Goal: Check status

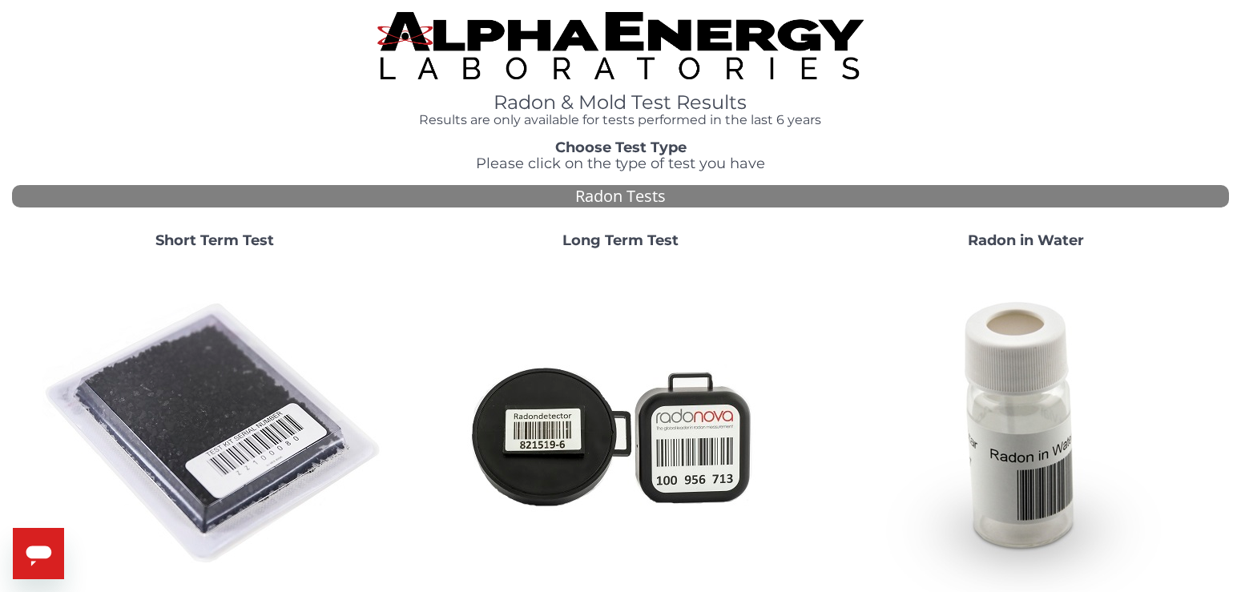
click at [191, 240] on strong "Short Term Test" at bounding box center [214, 241] width 119 height 18
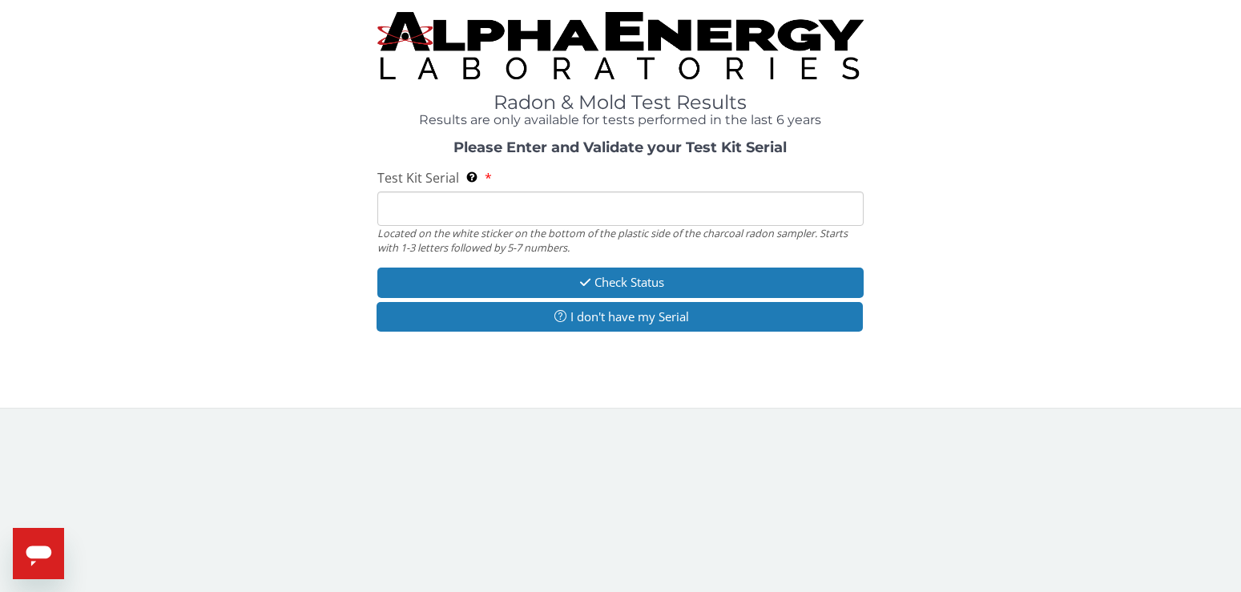
click at [394, 208] on input "Test Kit Serial Located on the white sticker on the bottom of the plastic side …" at bounding box center [620, 208] width 487 height 34
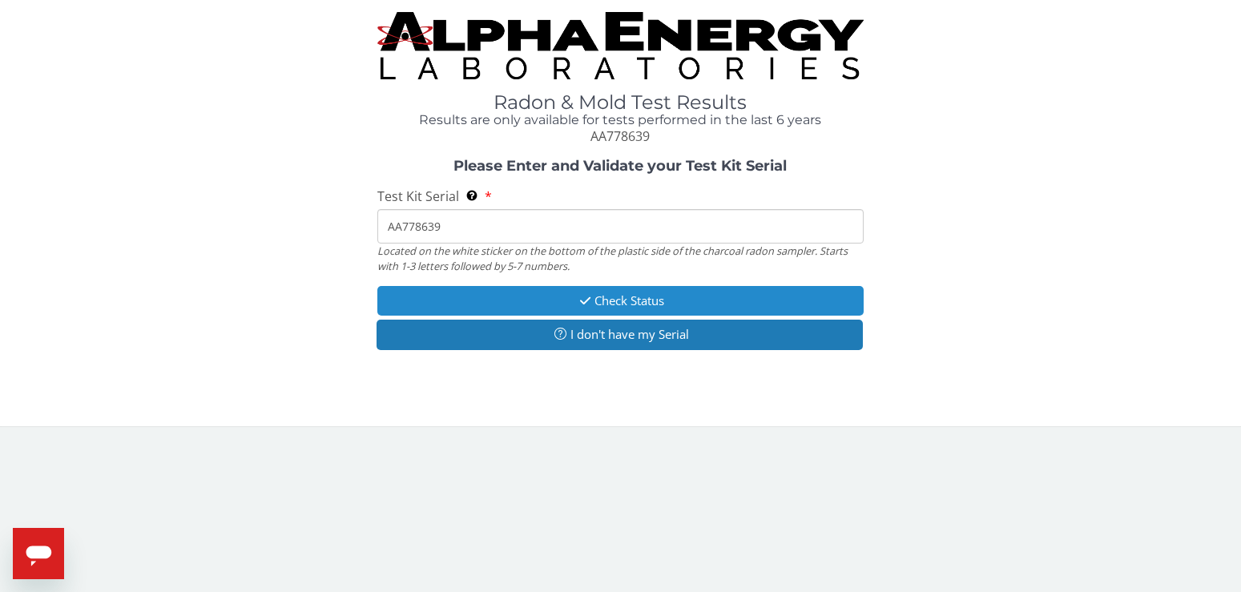
type input "AA778639"
click at [465, 295] on button "Check Status" at bounding box center [620, 301] width 487 height 30
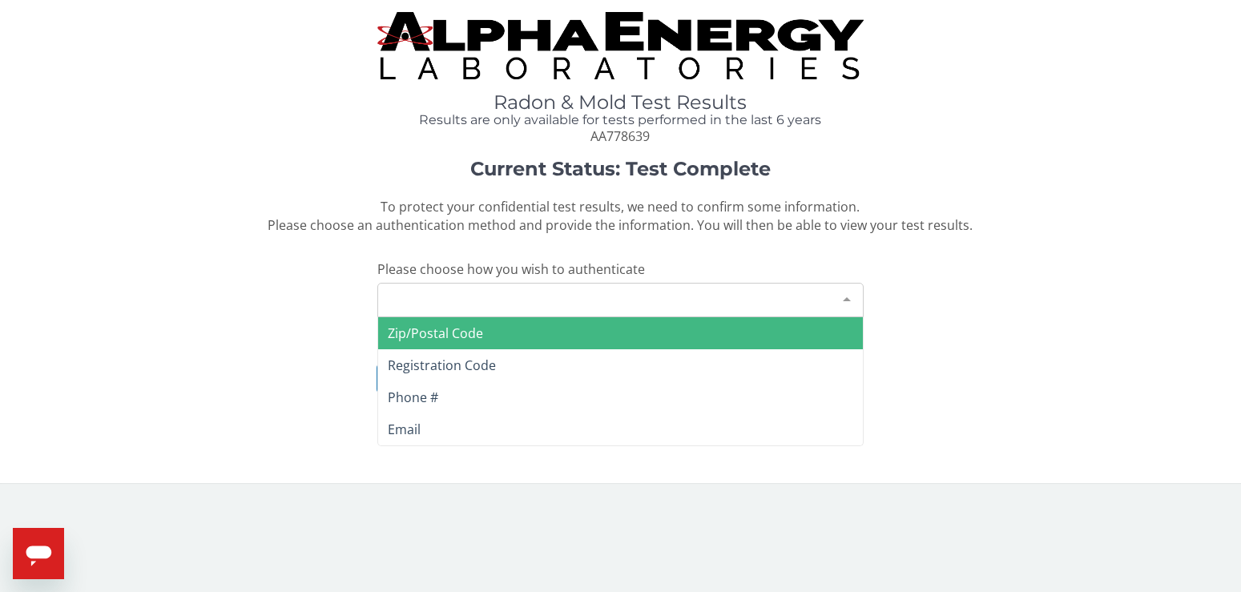
click at [844, 297] on div at bounding box center [847, 299] width 32 height 30
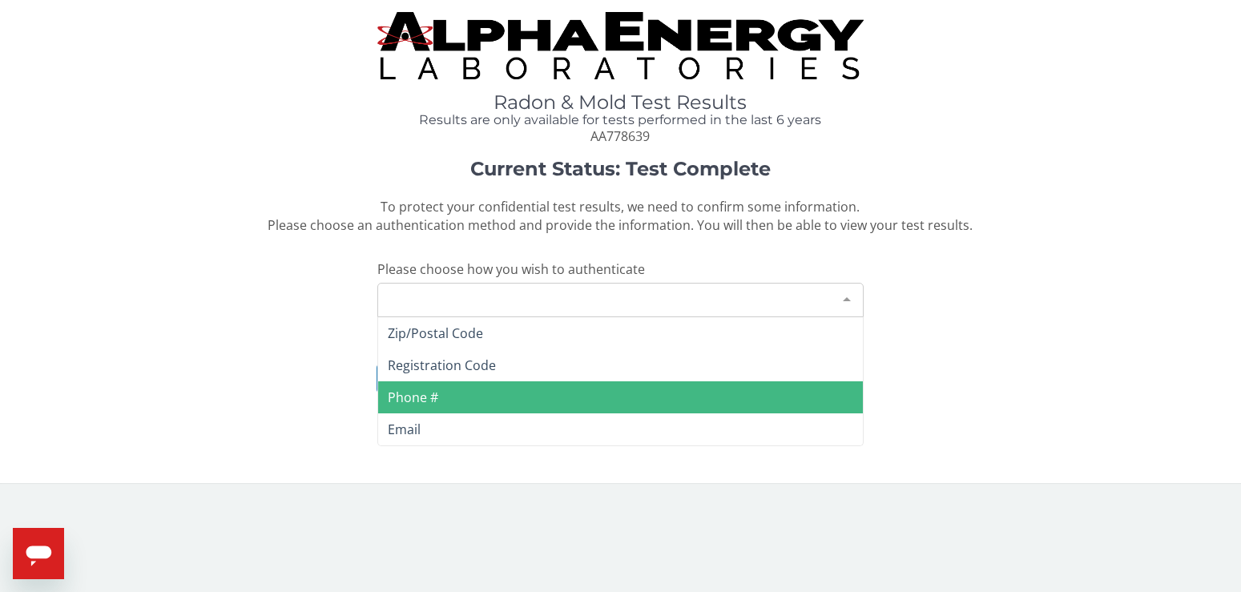
click at [424, 401] on span "Phone #" at bounding box center [413, 398] width 50 height 18
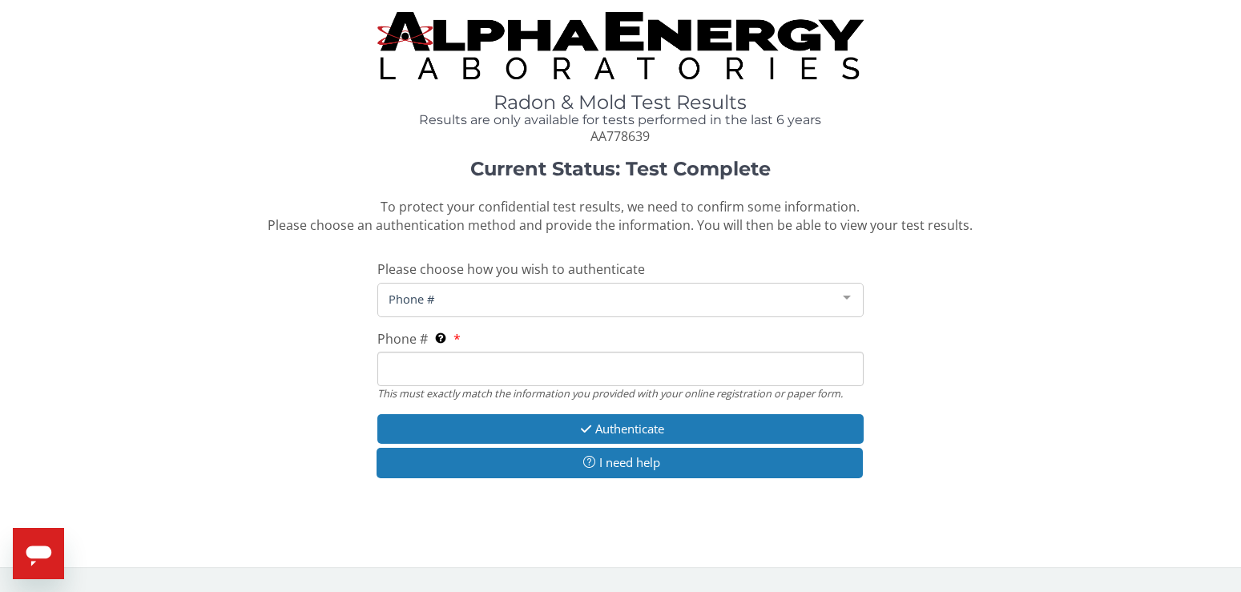
click at [439, 303] on span "Phone #" at bounding box center [608, 299] width 447 height 18
click at [439, 294] on span "Phone #" at bounding box center [608, 299] width 447 height 18
click at [396, 366] on input "Phone # This must exactly match the information you provided with your online r…" at bounding box center [620, 369] width 487 height 34
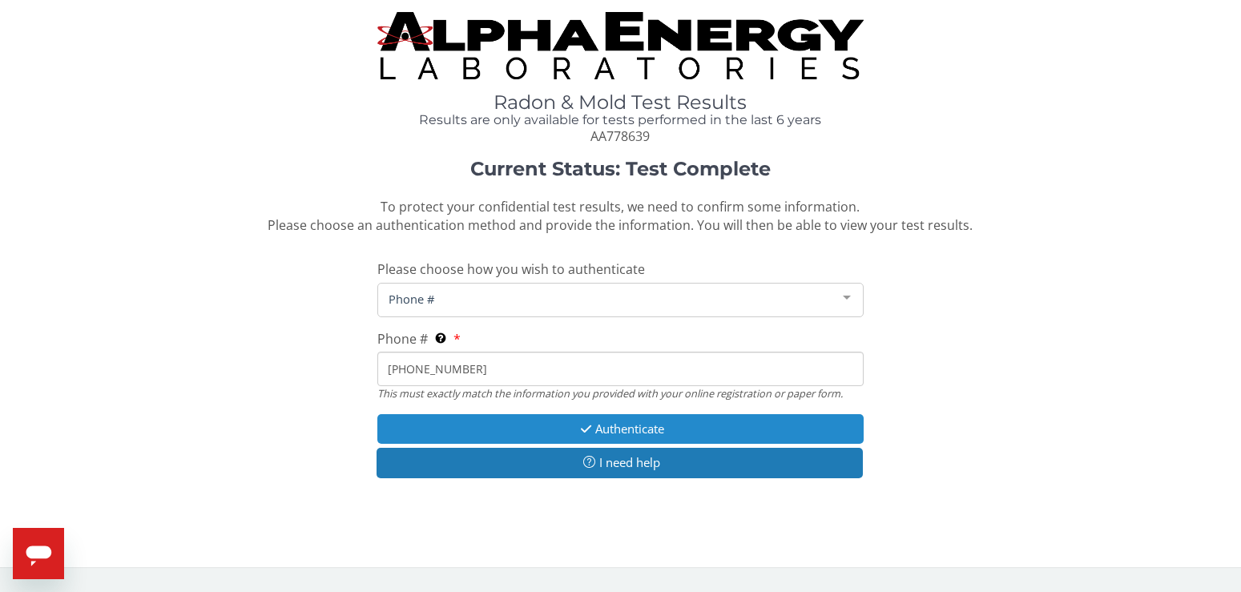
type input "[PHONE_NUMBER]"
click at [522, 425] on button "Authenticate" at bounding box center [620, 429] width 487 height 30
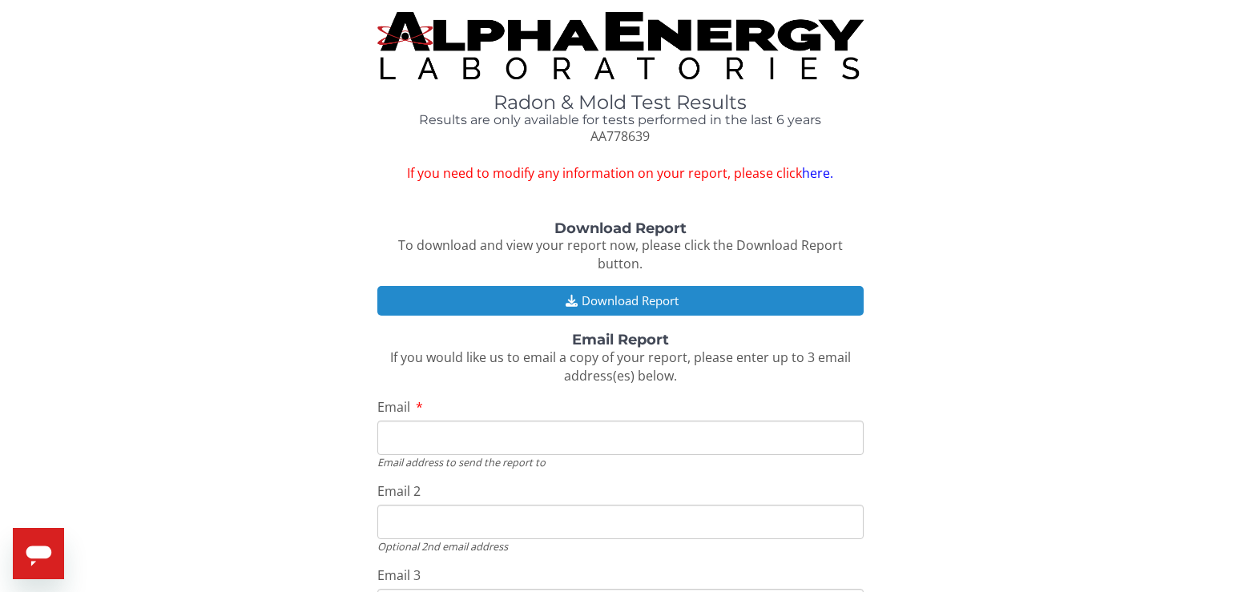
click at [626, 286] on button "Download Report" at bounding box center [620, 301] width 487 height 30
